Goal: Find specific page/section: Find specific page/section

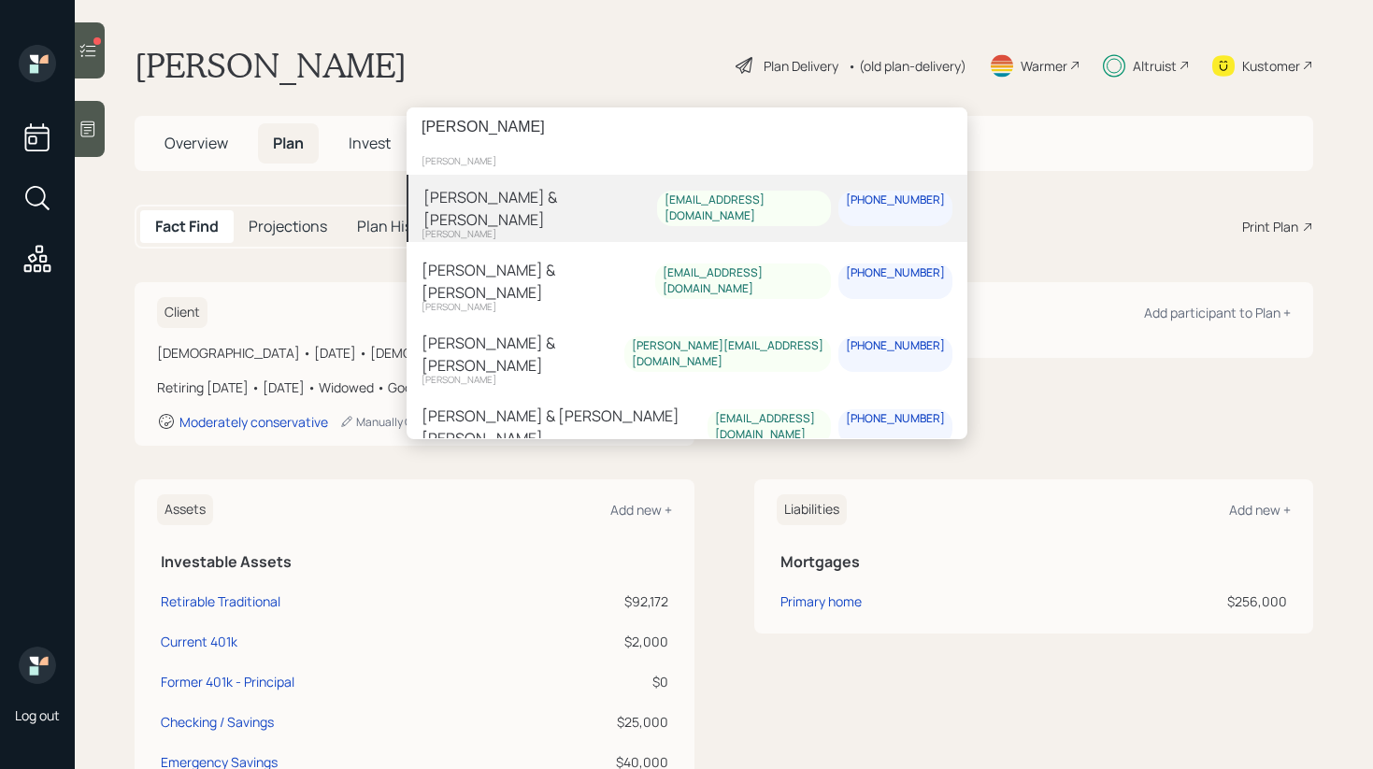
type input "[PERSON_NAME]"
click at [604, 198] on div "John & Sheri Reiff reiffj67@gmail.com 805-415-2102" at bounding box center [687, 208] width 561 height 67
